Goal: Task Accomplishment & Management: Use online tool/utility

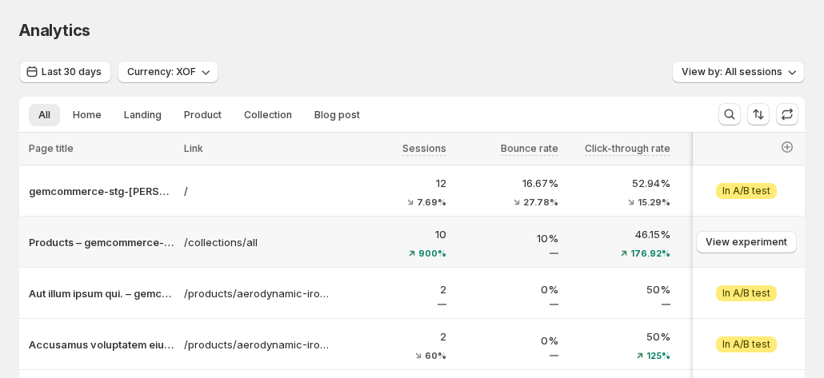
scroll to position [80, 0]
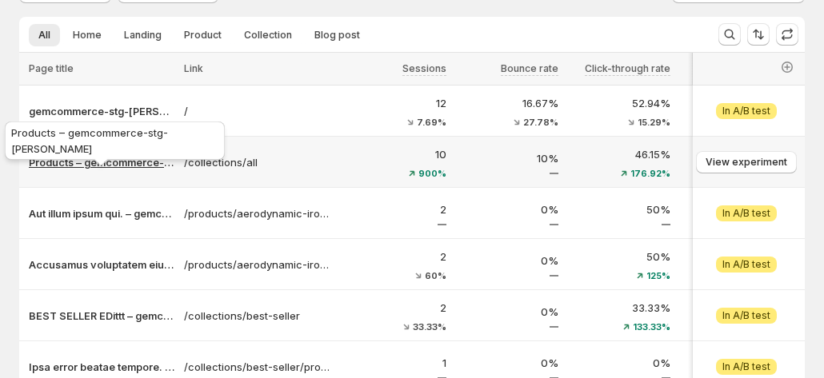
click at [110, 162] on p "Products – gemcommerce-stg-[PERSON_NAME]" at bounding box center [102, 162] width 146 height 16
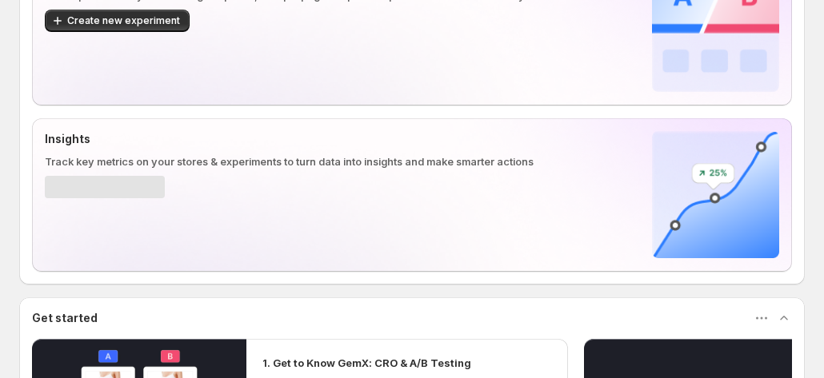
scroll to position [240, 0]
